Goal: Register for event/course

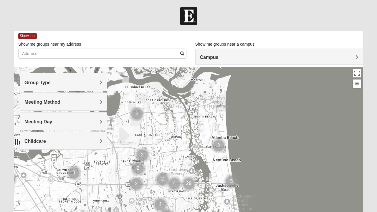
click at [68, 84] on h4 "Group Type" at bounding box center [63, 83] width 78 height 6
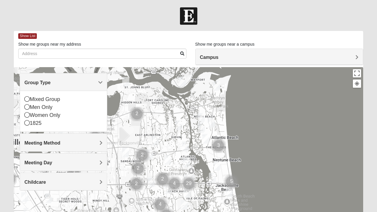
click at [26, 124] on icon at bounding box center [26, 122] width 5 height 5
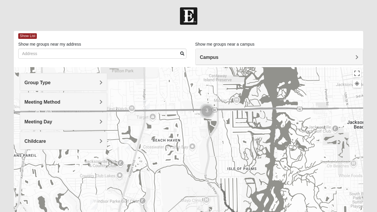
click at [208, 113] on img "Cluster of 3 groups" at bounding box center [207, 110] width 19 height 19
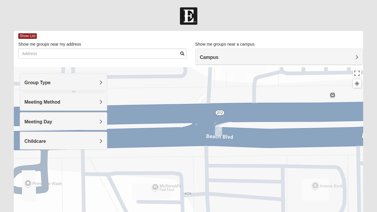
click at [216, 132] on img "1825 Mens Sells 32250" at bounding box center [219, 131] width 12 height 14
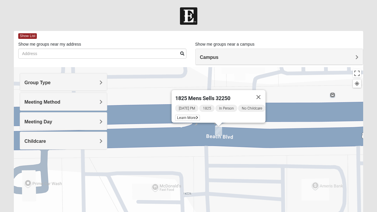
click at [188, 115] on span "Learn More" at bounding box center [187, 118] width 25 height 6
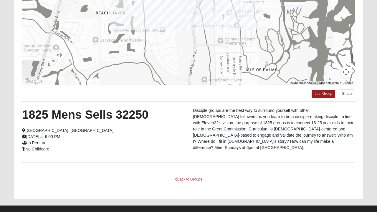
scroll to position [99, 0]
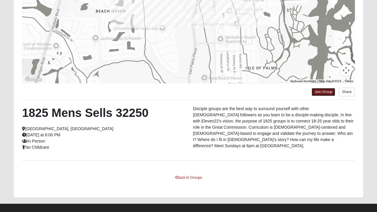
click at [322, 94] on link "Join Group" at bounding box center [324, 92] width 24 height 8
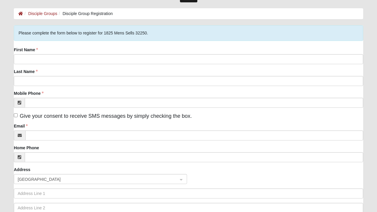
scroll to position [22, 0]
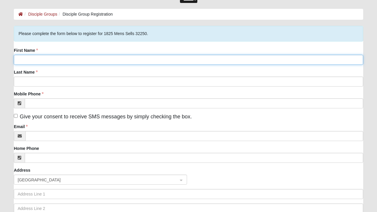
click at [192, 61] on input "First Name" at bounding box center [189, 60] width 350 height 10
type input "E'Leo"
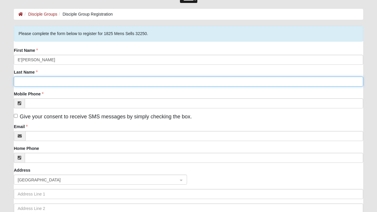
click at [75, 81] on input "Last Name" at bounding box center [189, 82] width 350 height 10
type input "Watkins"
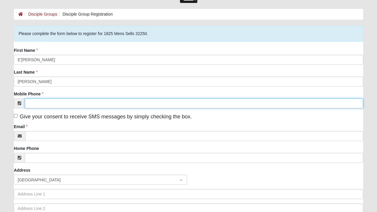
click at [71, 105] on input "Mobile Phone" at bounding box center [194, 104] width 339 height 10
type input "(386) 220-3067"
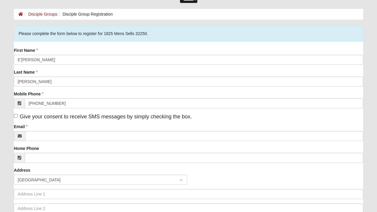
click at [185, 120] on label "Give your consent to receive SMS messages by simply checking the box." at bounding box center [103, 117] width 178 height 8
click at [18, 118] on input "Give your consent to receive SMS messages by simply checking the box." at bounding box center [16, 116] width 4 height 4
checkbox input "true"
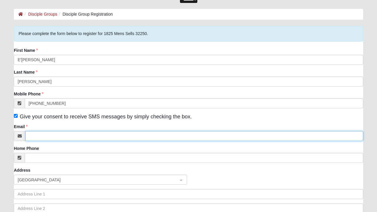
click at [196, 136] on input "Email" at bounding box center [194, 136] width 338 height 10
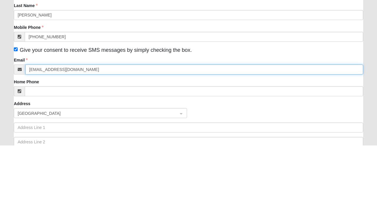
type input "Ewatkins519@gmail.com"
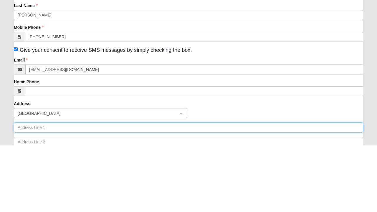
click at [196, 192] on input "text" at bounding box center [189, 194] width 350 height 10
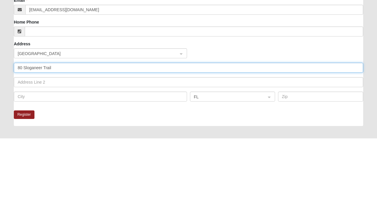
scroll to position [75, 0]
type input "80 Sloganeer Trail"
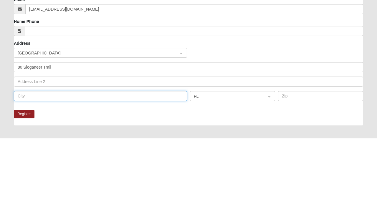
click at [171, 169] on input "text" at bounding box center [100, 170] width 173 height 10
type input "Palm Coast"
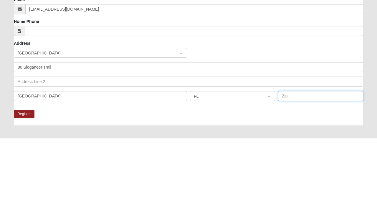
click at [297, 168] on input "text" at bounding box center [320, 170] width 85 height 10
type input "32164"
click at [31, 188] on button "Register" at bounding box center [24, 188] width 21 height 9
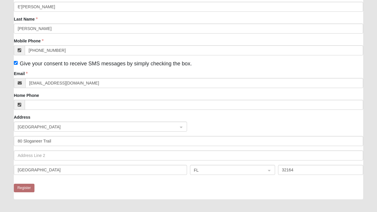
scroll to position [0, 0]
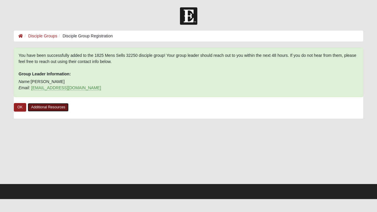
click at [54, 106] on link "Additional Resources" at bounding box center [48, 107] width 41 height 9
